Goal: Task Accomplishment & Management: Use online tool/utility

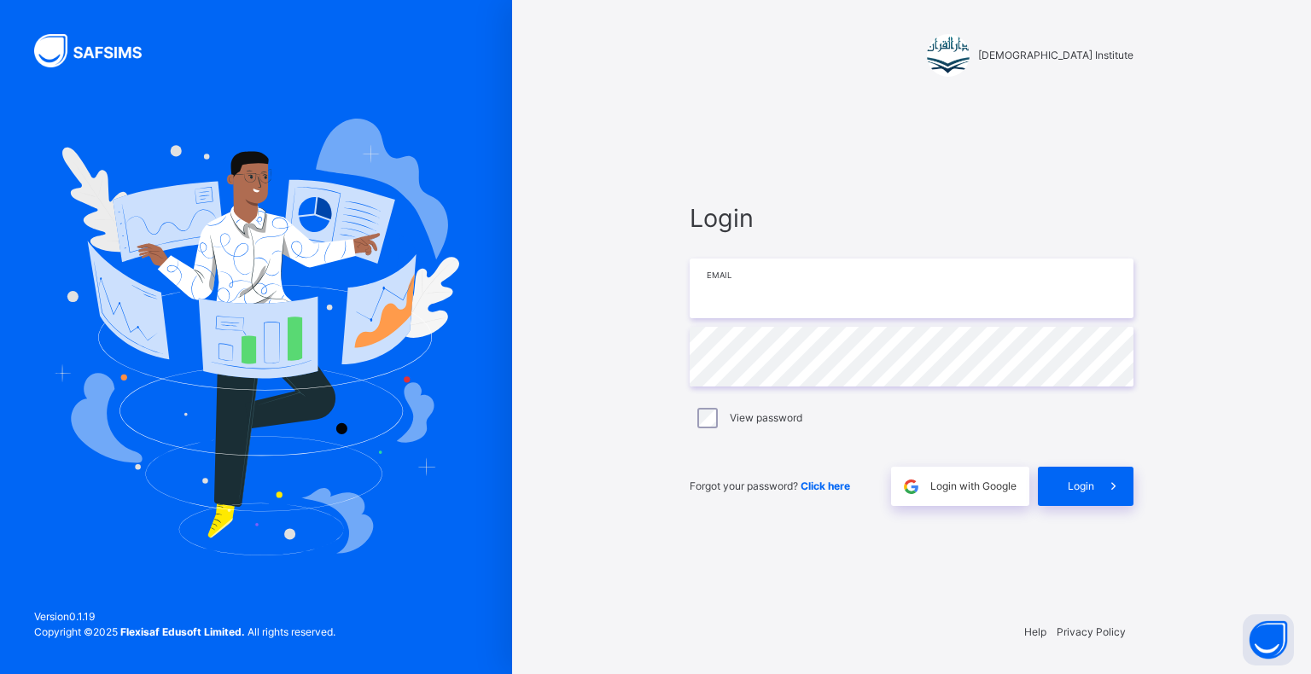
drag, startPoint x: 0, startPoint y: 0, endPoint x: 746, endPoint y: 299, distance: 803.8
click at [746, 299] on input "email" at bounding box center [912, 289] width 444 height 60
type input "**********"
click at [1086, 490] on span "Login" at bounding box center [1081, 486] width 26 height 15
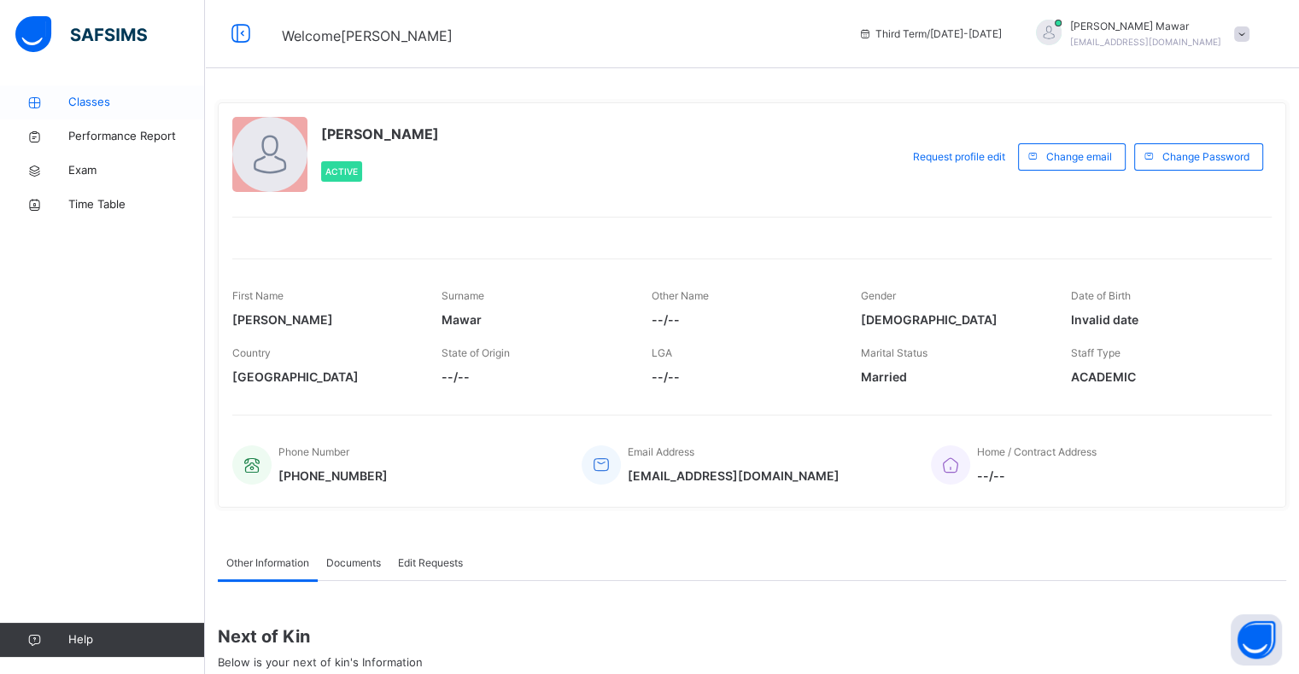
click at [106, 106] on span "Classes" at bounding box center [136, 102] width 137 height 17
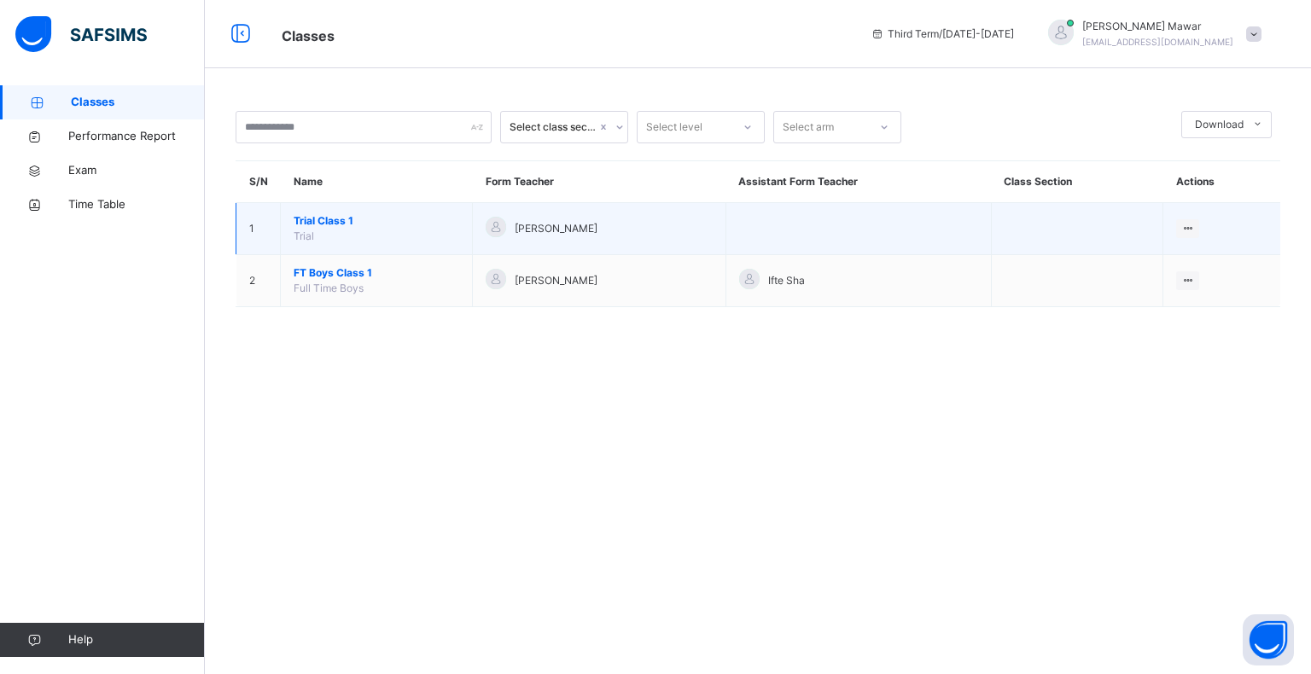
click at [336, 224] on span "Trial Class 1" at bounding box center [377, 220] width 166 height 15
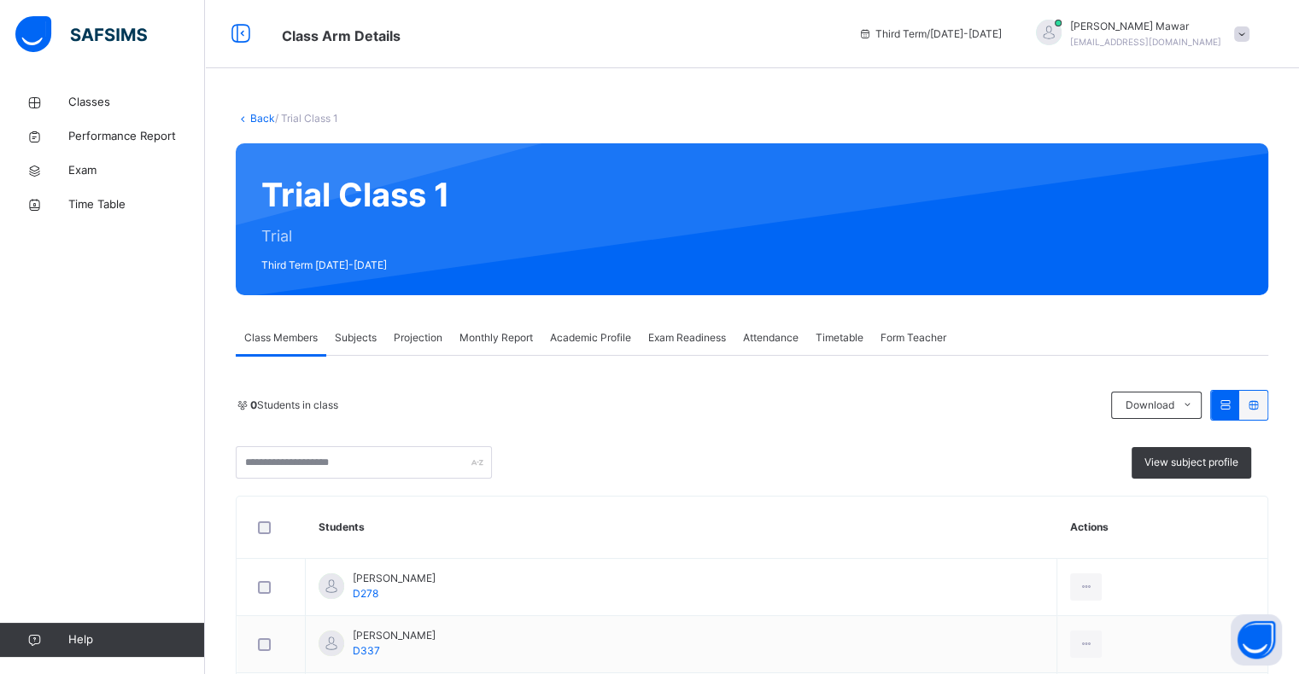
click at [775, 343] on span "Attendance" at bounding box center [770, 337] width 55 height 15
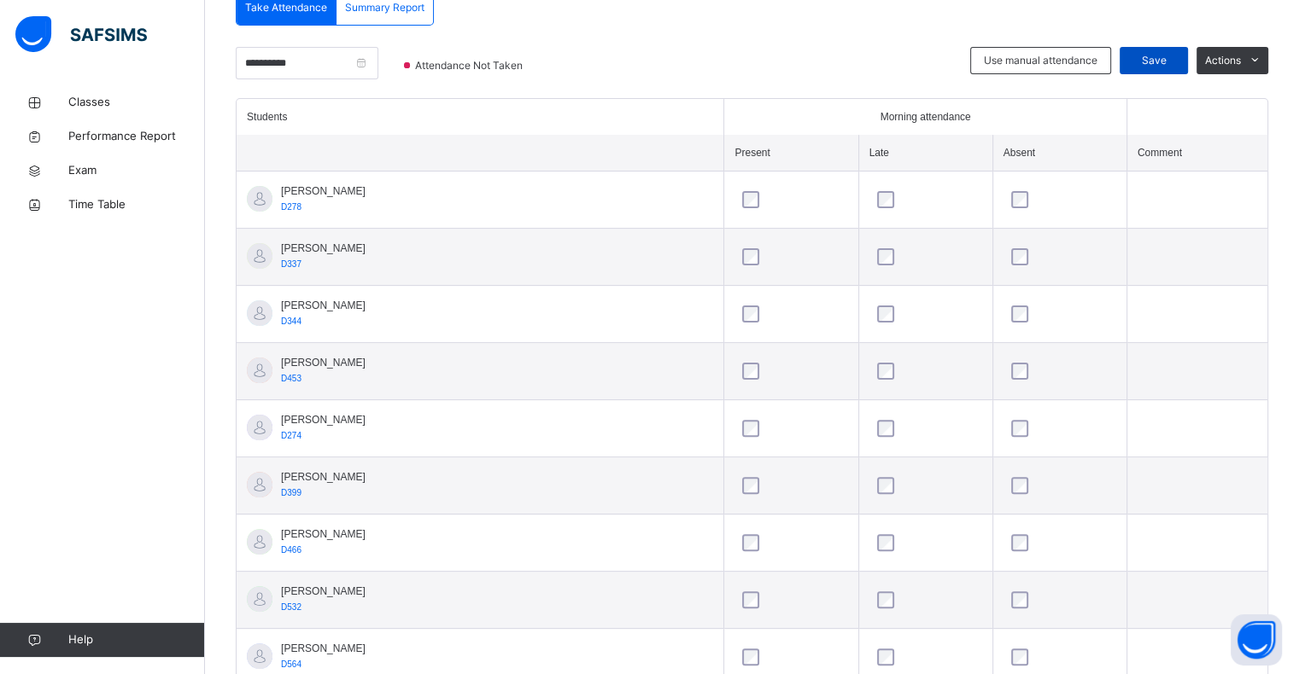
scroll to position [390, 0]
click at [1155, 64] on span "Save" at bounding box center [1153, 62] width 43 height 15
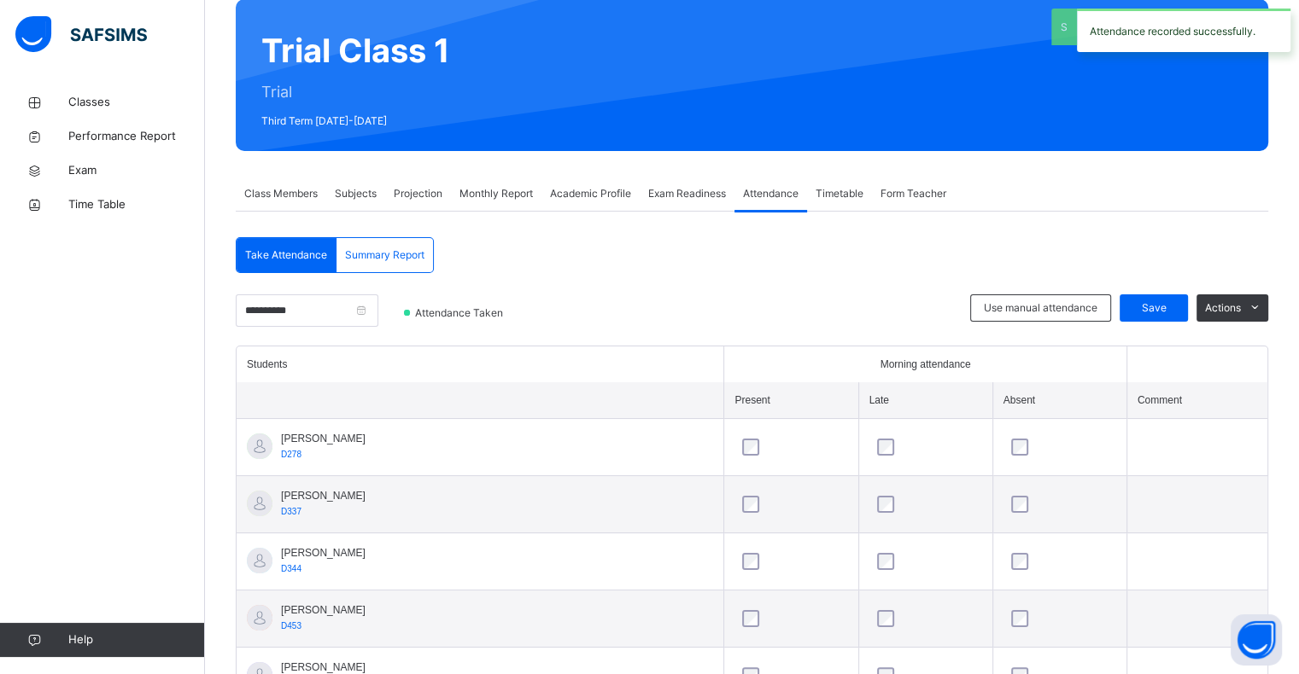
scroll to position [123, 0]
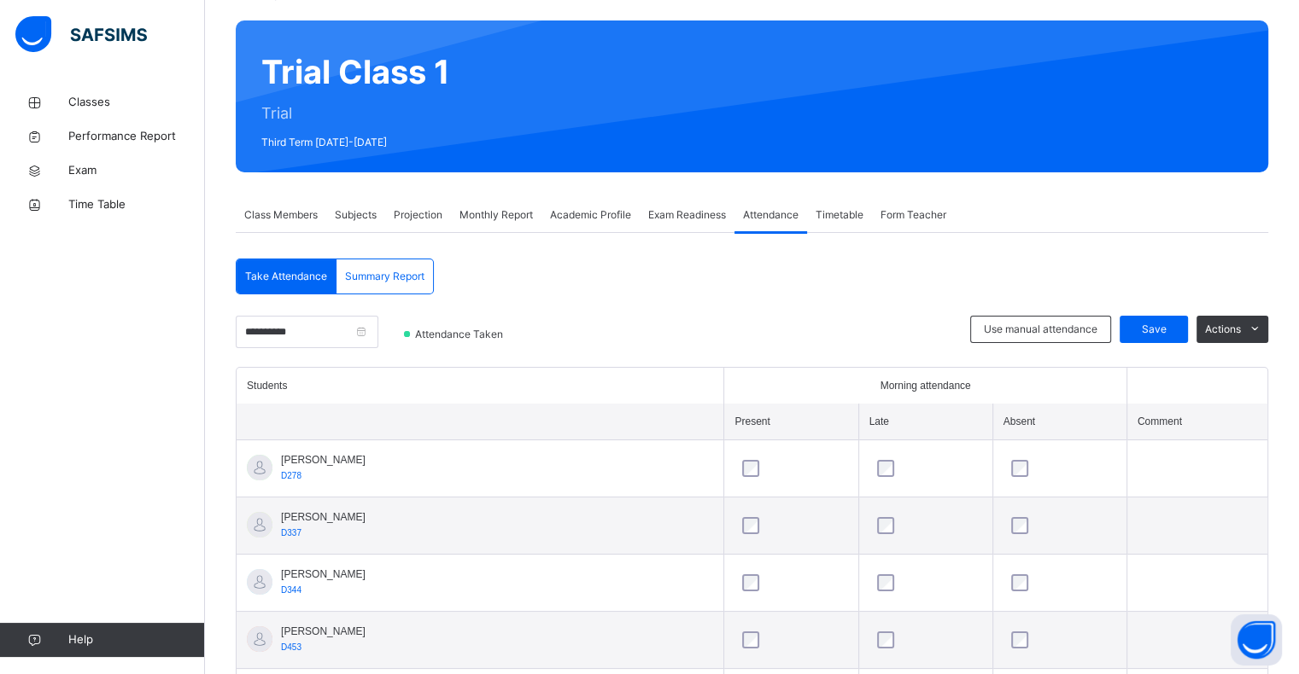
click at [433, 208] on span "Projection" at bounding box center [418, 214] width 49 height 15
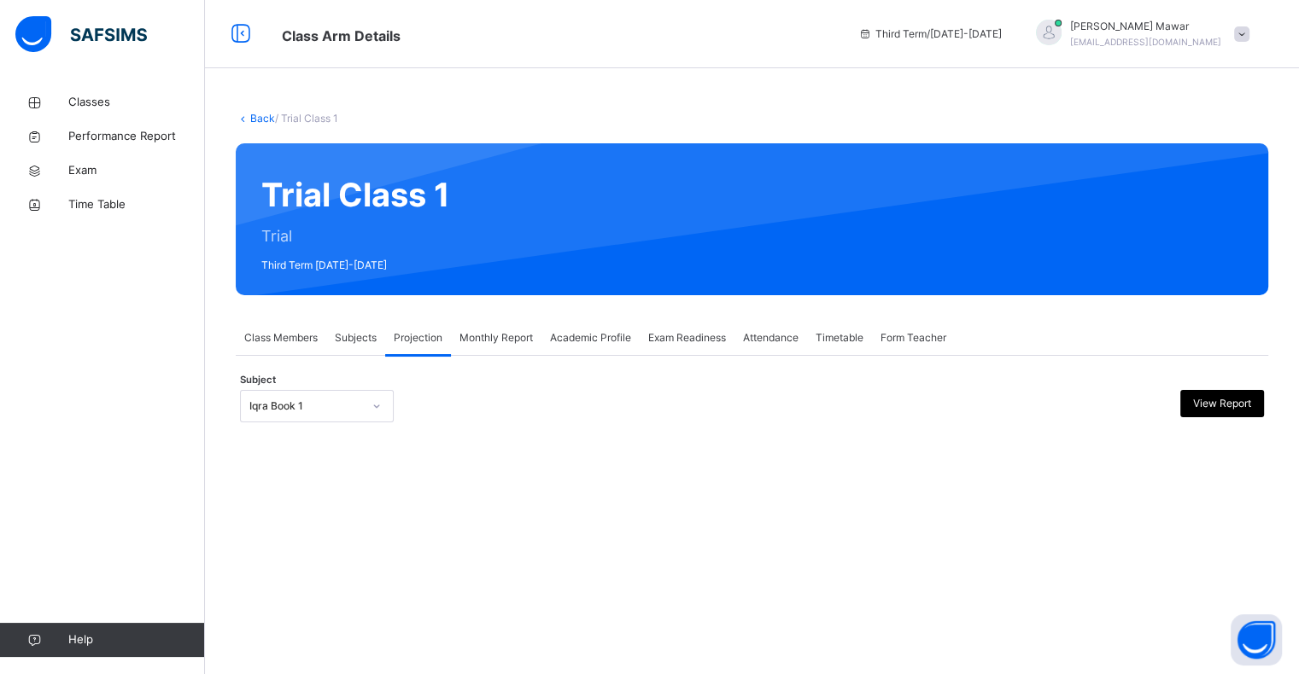
scroll to position [0, 0]
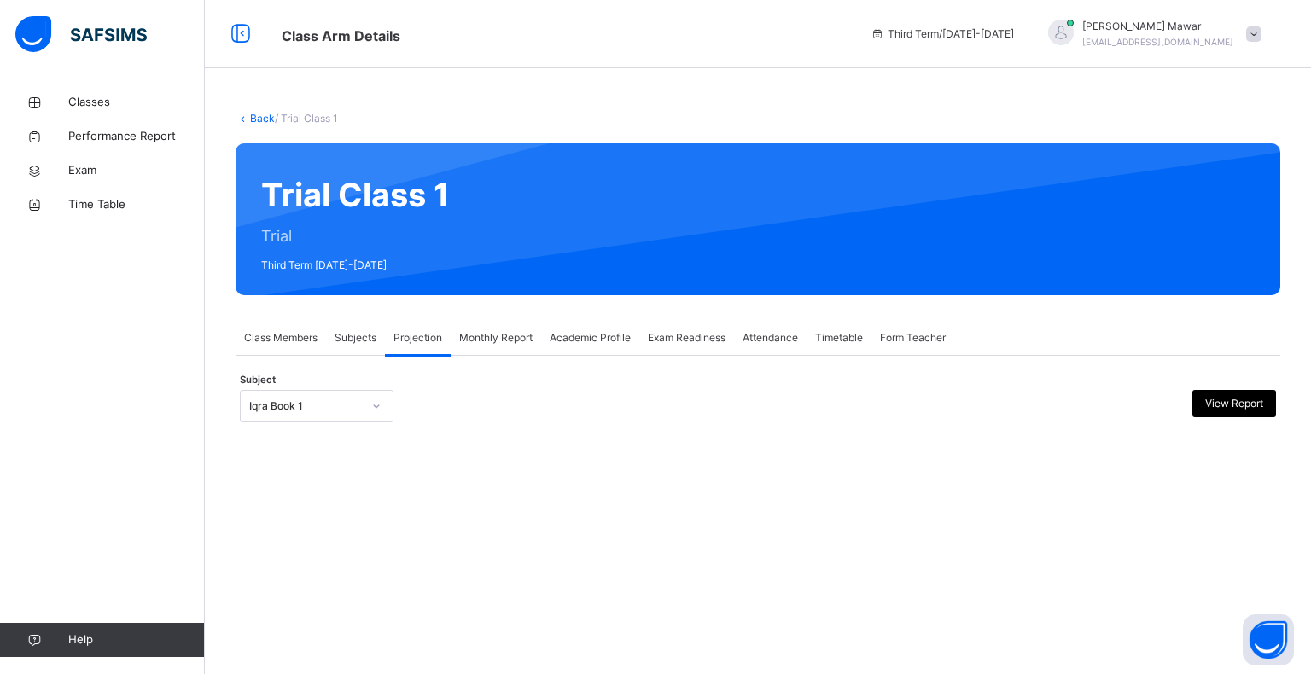
click at [283, 341] on span "Class Members" at bounding box center [280, 337] width 73 height 15
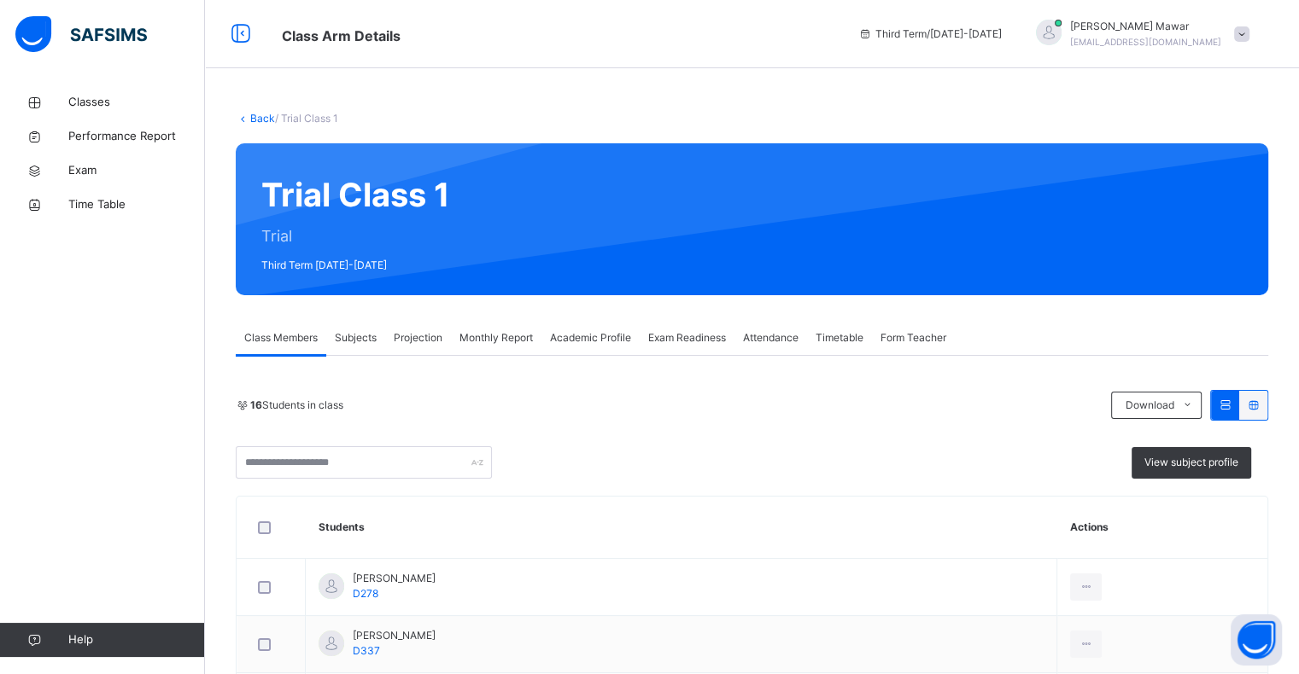
click at [420, 48] on div "Class Arm Details Third Term / [DATE]-[DATE] [PERSON_NAME] [EMAIL_ADDRESS][DOMA…" at bounding box center [649, 34] width 1299 height 68
